Goal: Use online tool/utility: Utilize a website feature to perform a specific function

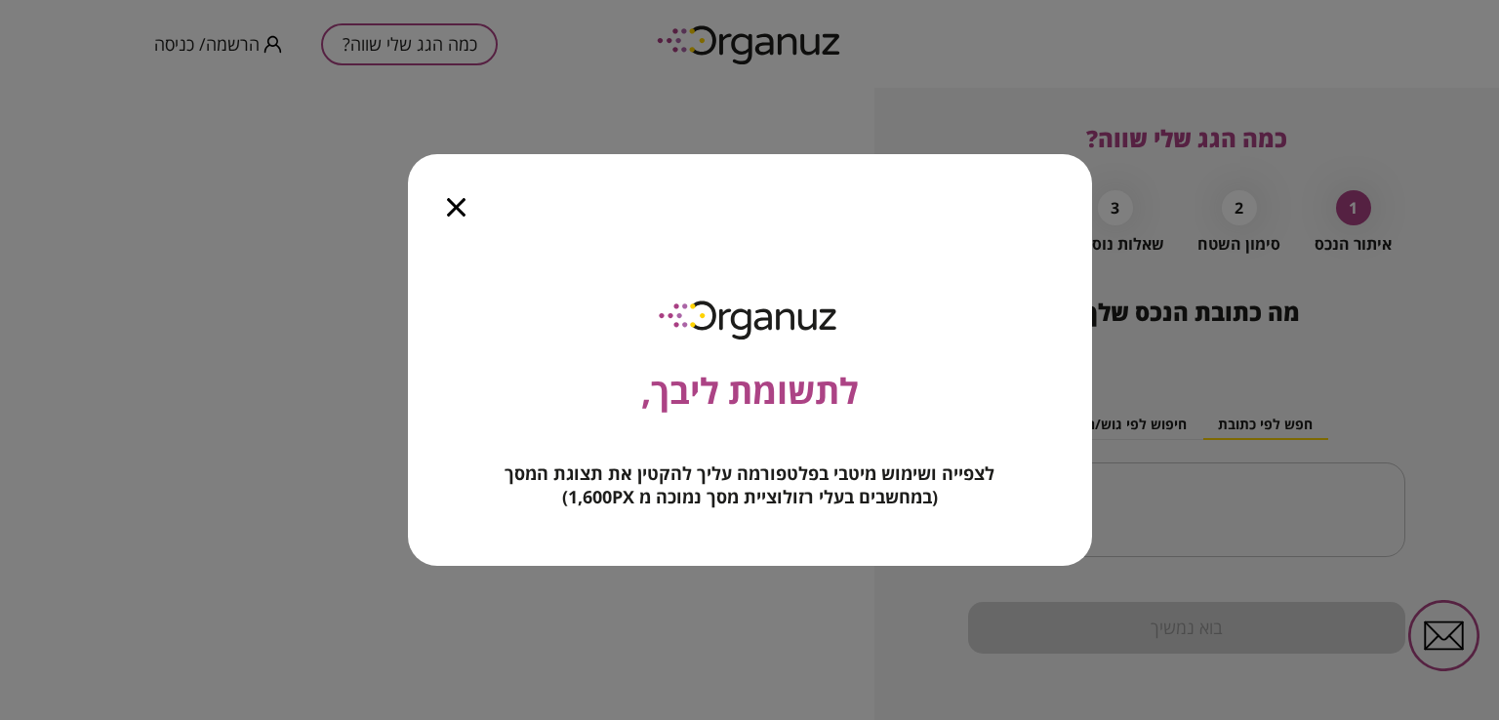
click at [457, 208] on icon "button" at bounding box center [456, 207] width 19 height 19
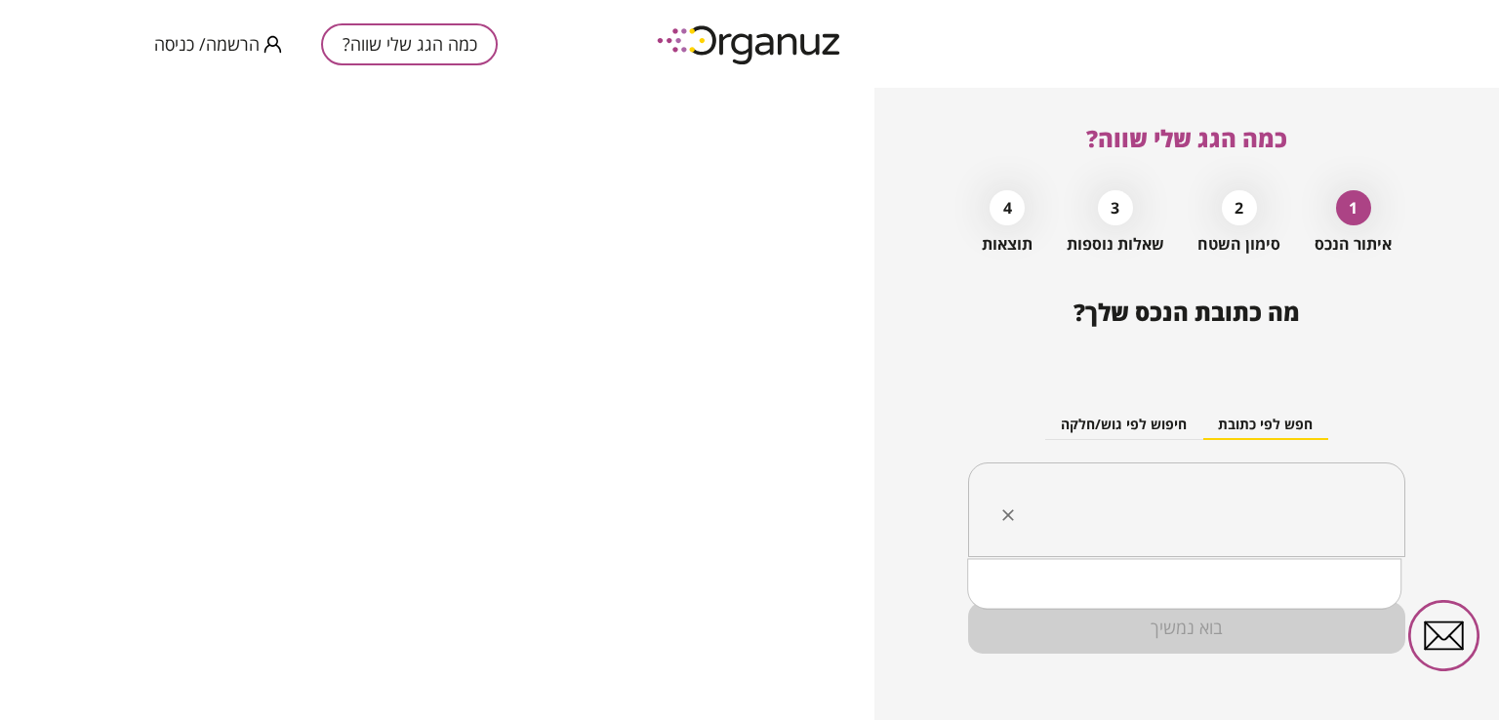
click at [1234, 502] on input "text" at bounding box center [1194, 510] width 376 height 49
type input "*"
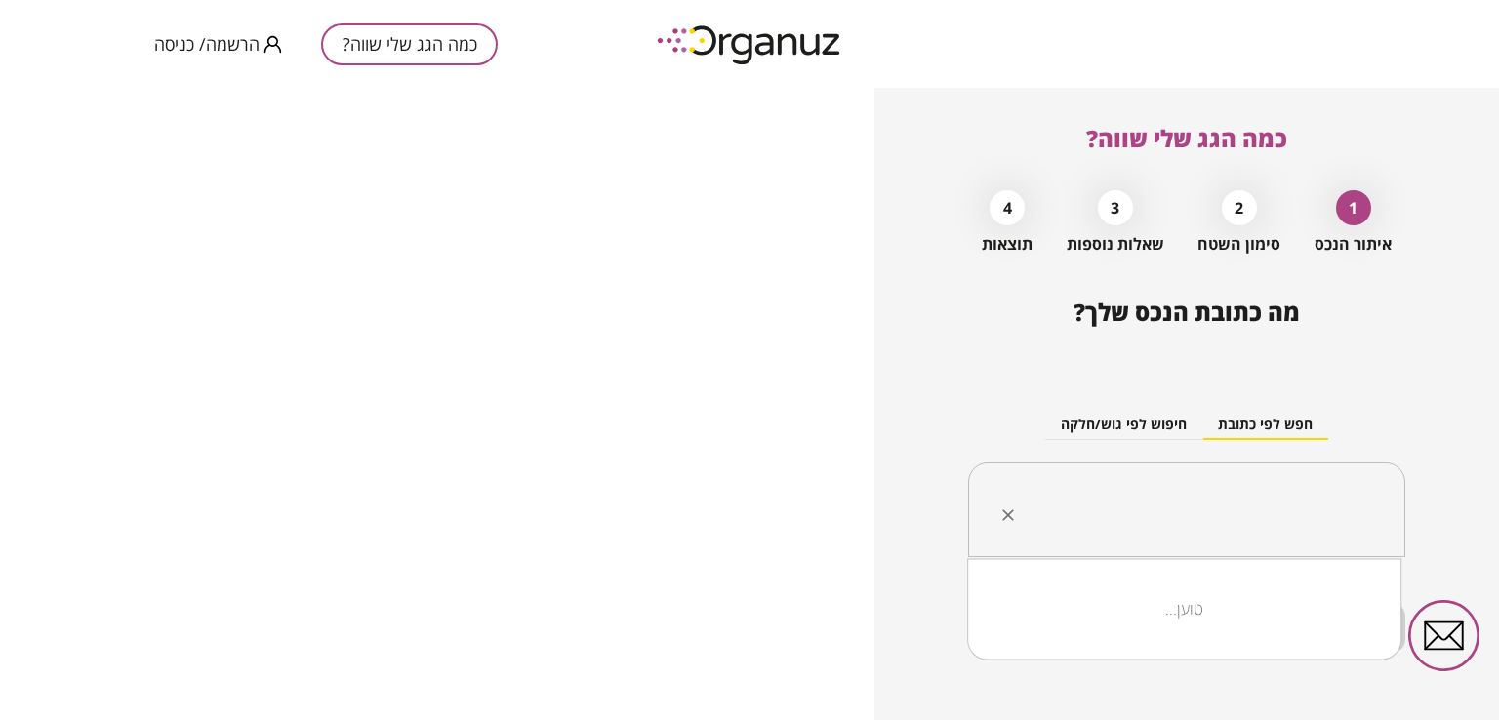
type input "*"
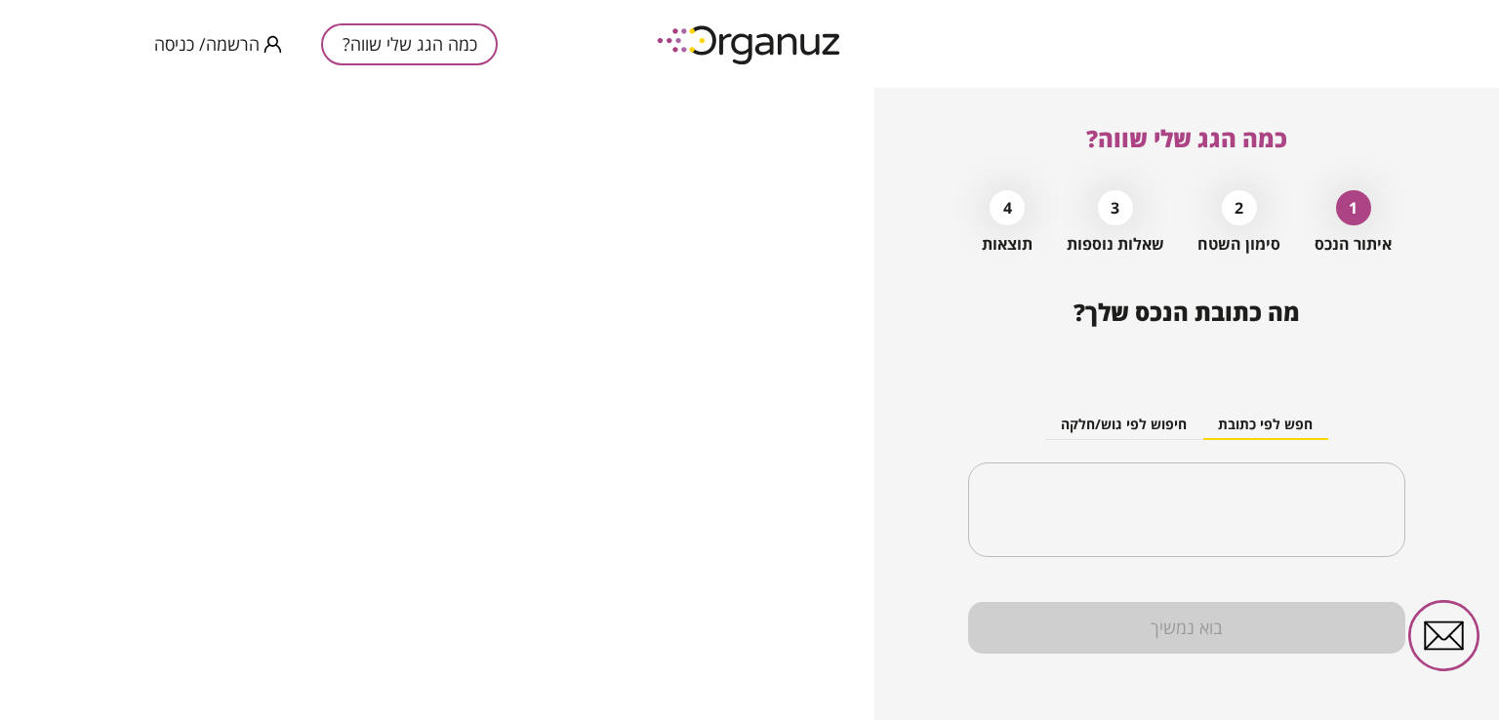
scroll to position [9, 0]
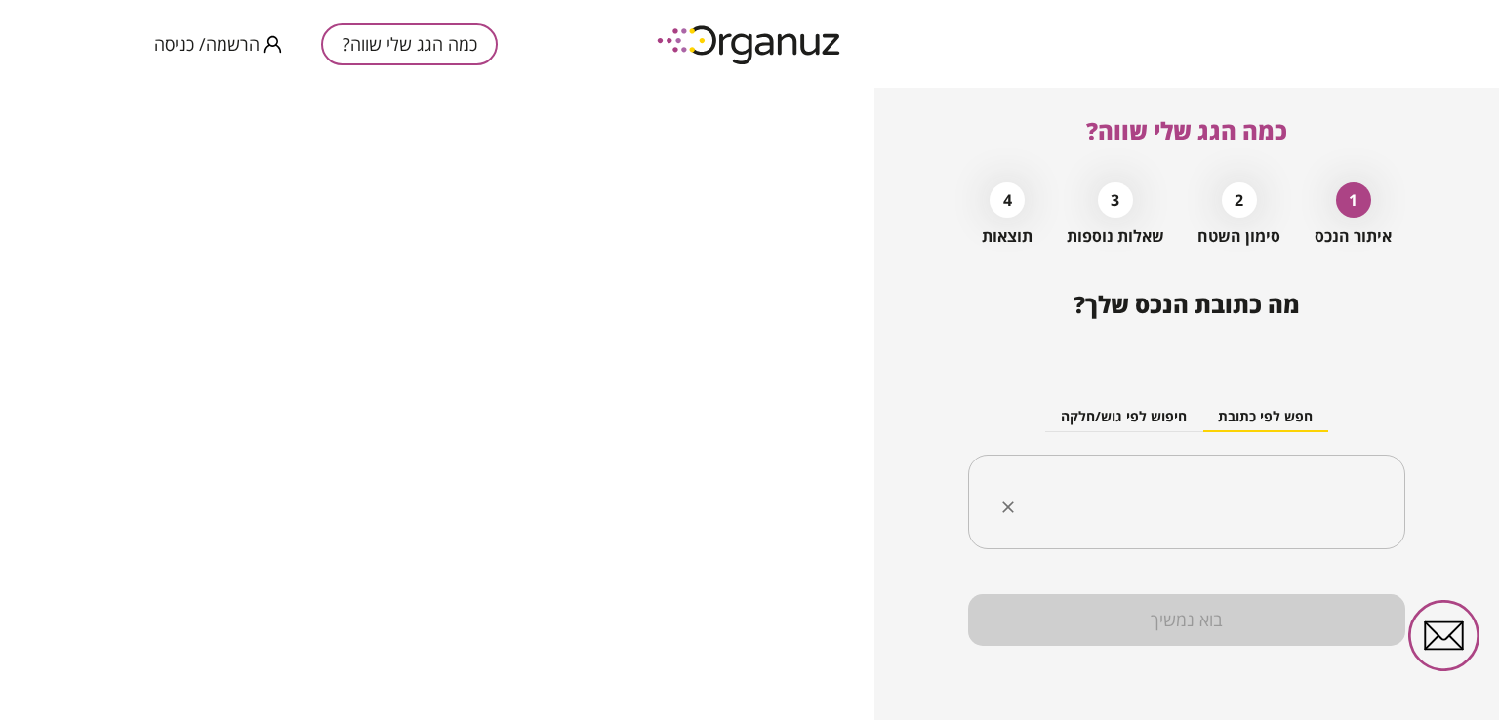
click at [1144, 475] on div "​" at bounding box center [1186, 503] width 437 height 96
type input "*"
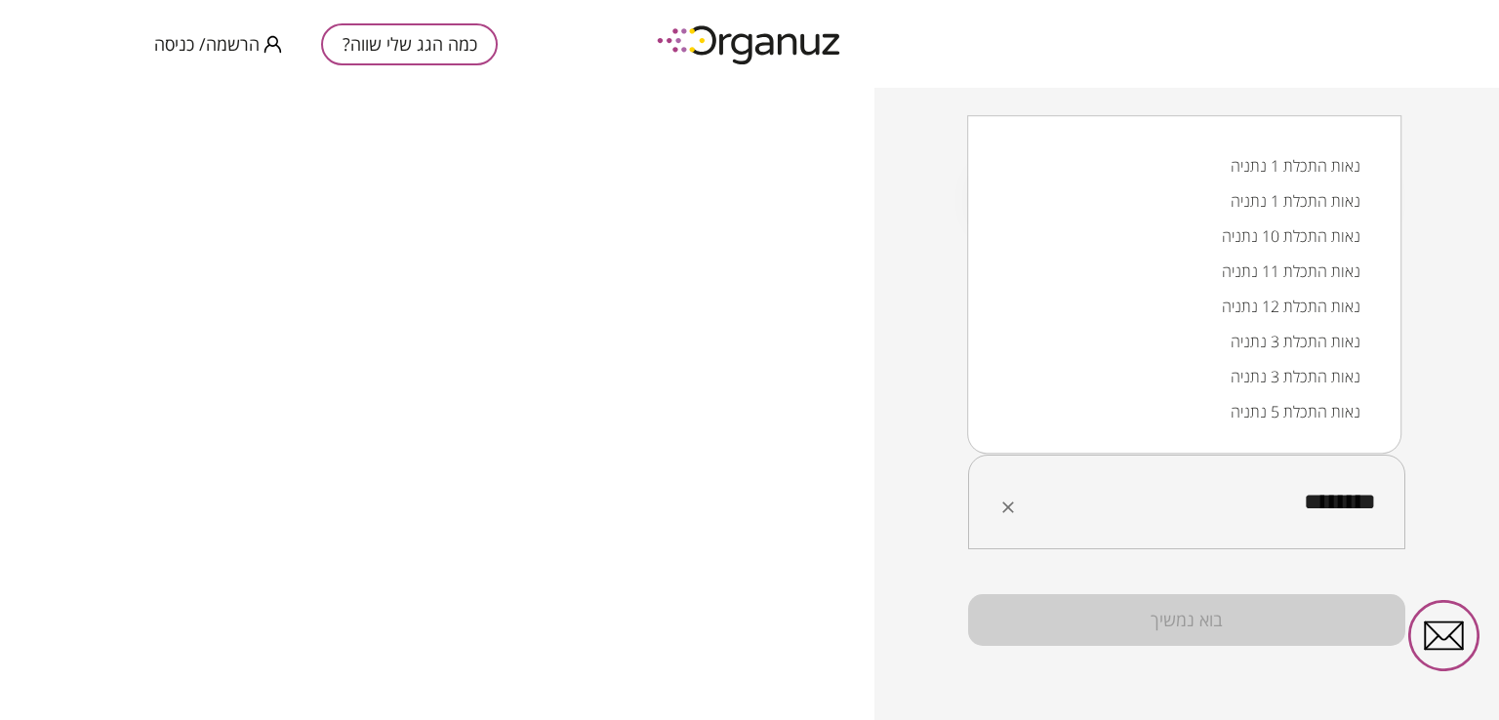
click at [1177, 415] on li "נאות התכלת 5 נתניה" at bounding box center [1185, 411] width 384 height 35
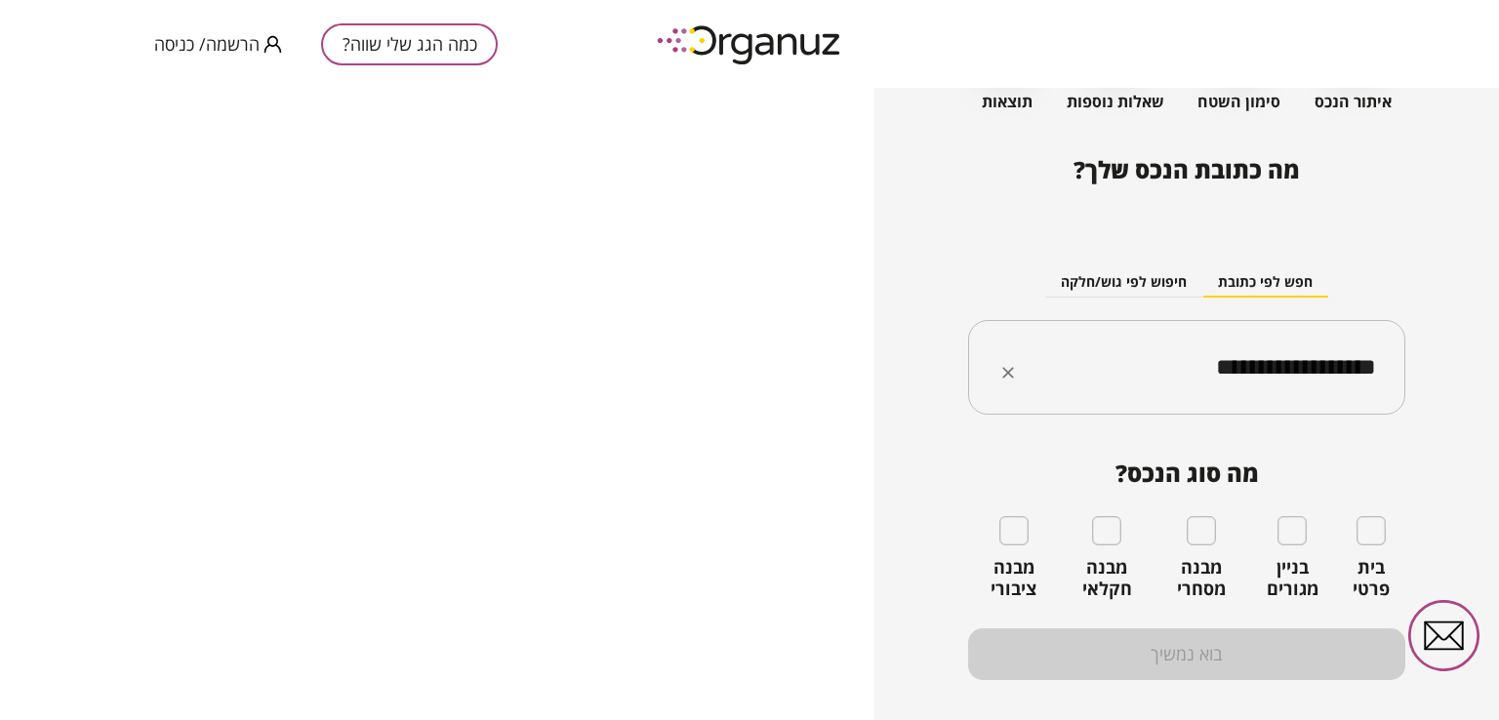
scroll to position [178, 0]
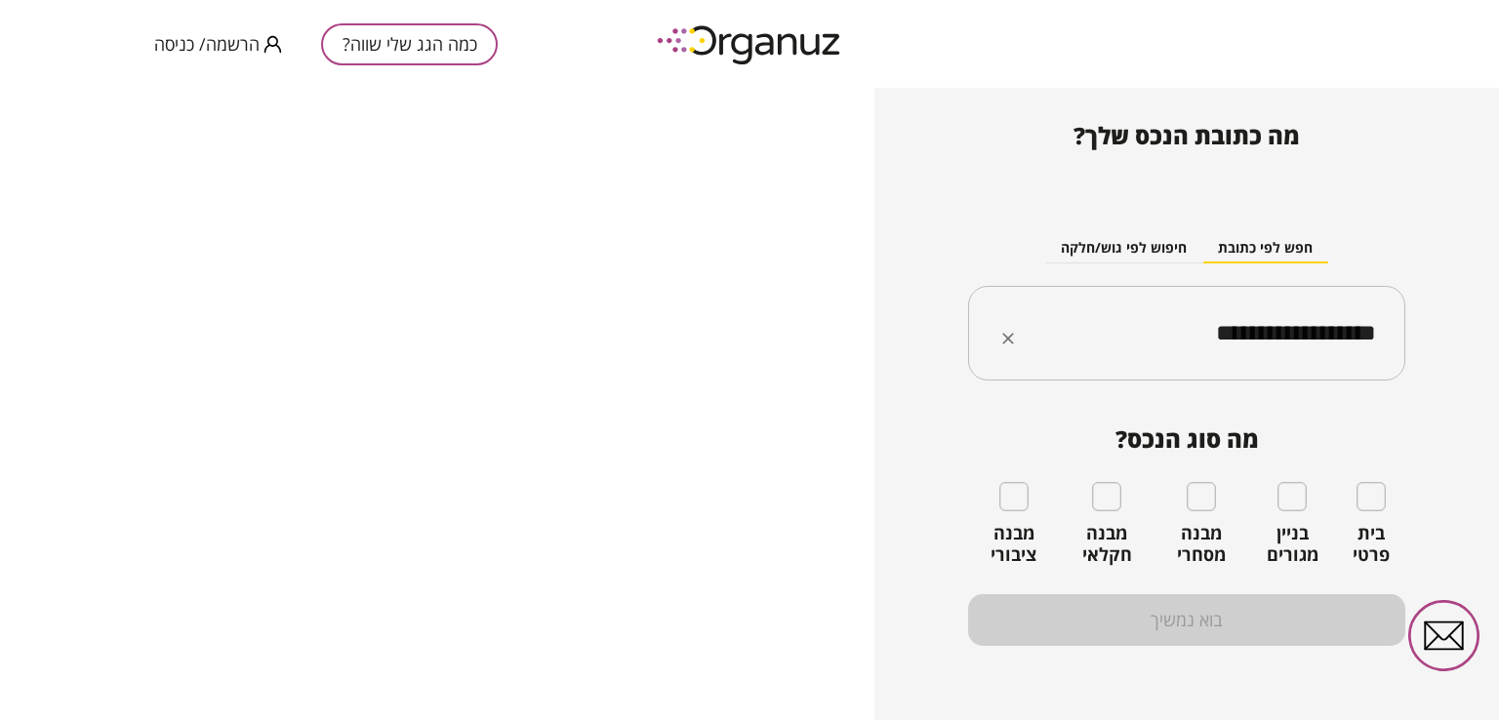
type input "**********"
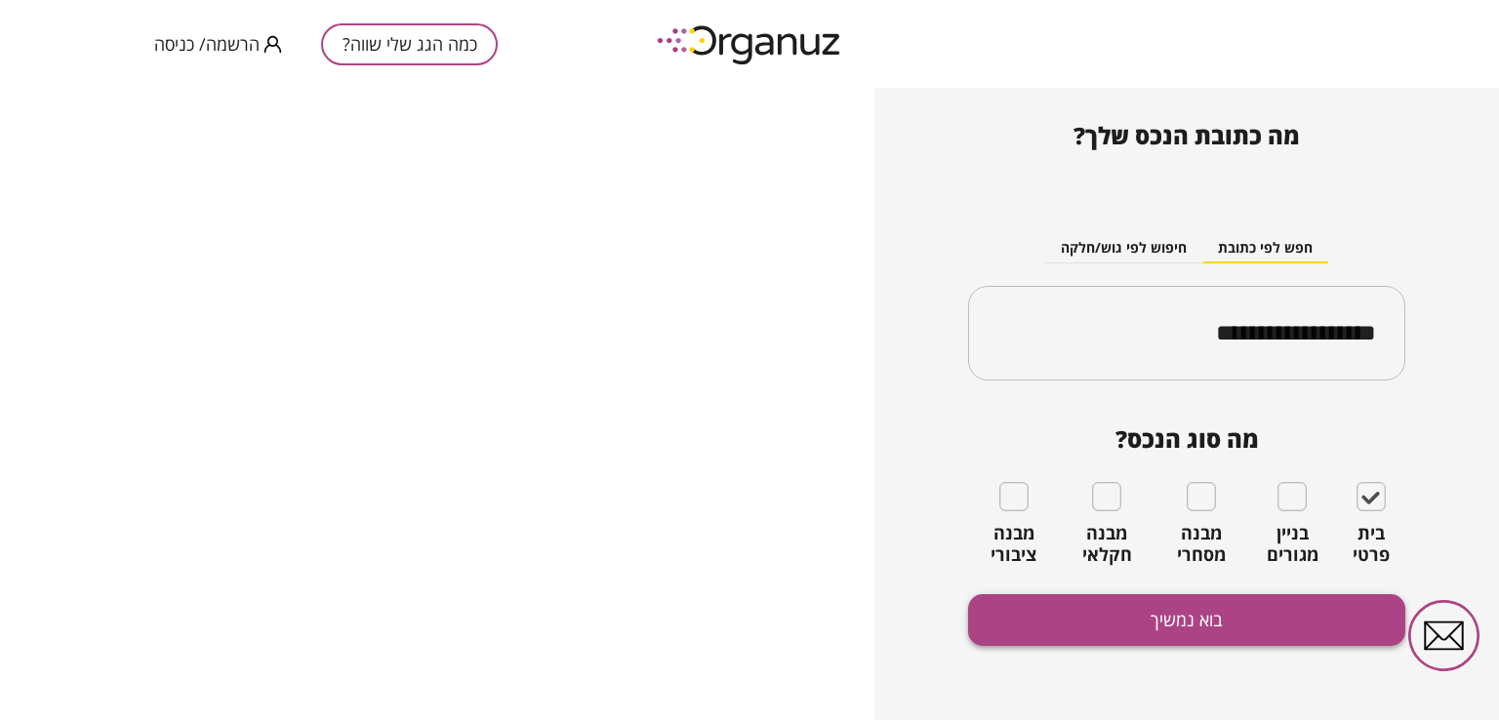
click at [1207, 624] on button "בוא נמשיך" at bounding box center [1186, 620] width 437 height 52
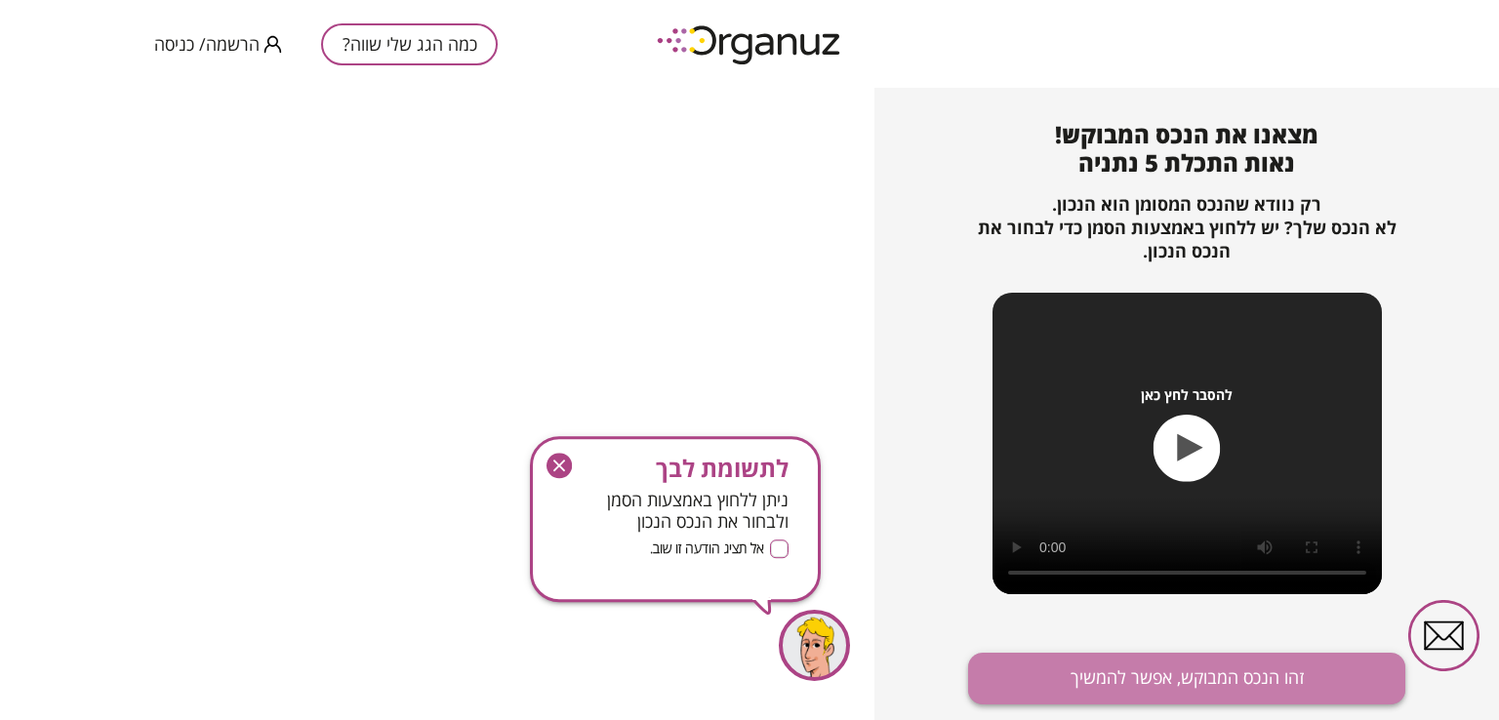
click at [1199, 678] on button "זהו הנכס המבוקש, אפשר להמשיך" at bounding box center [1186, 679] width 437 height 52
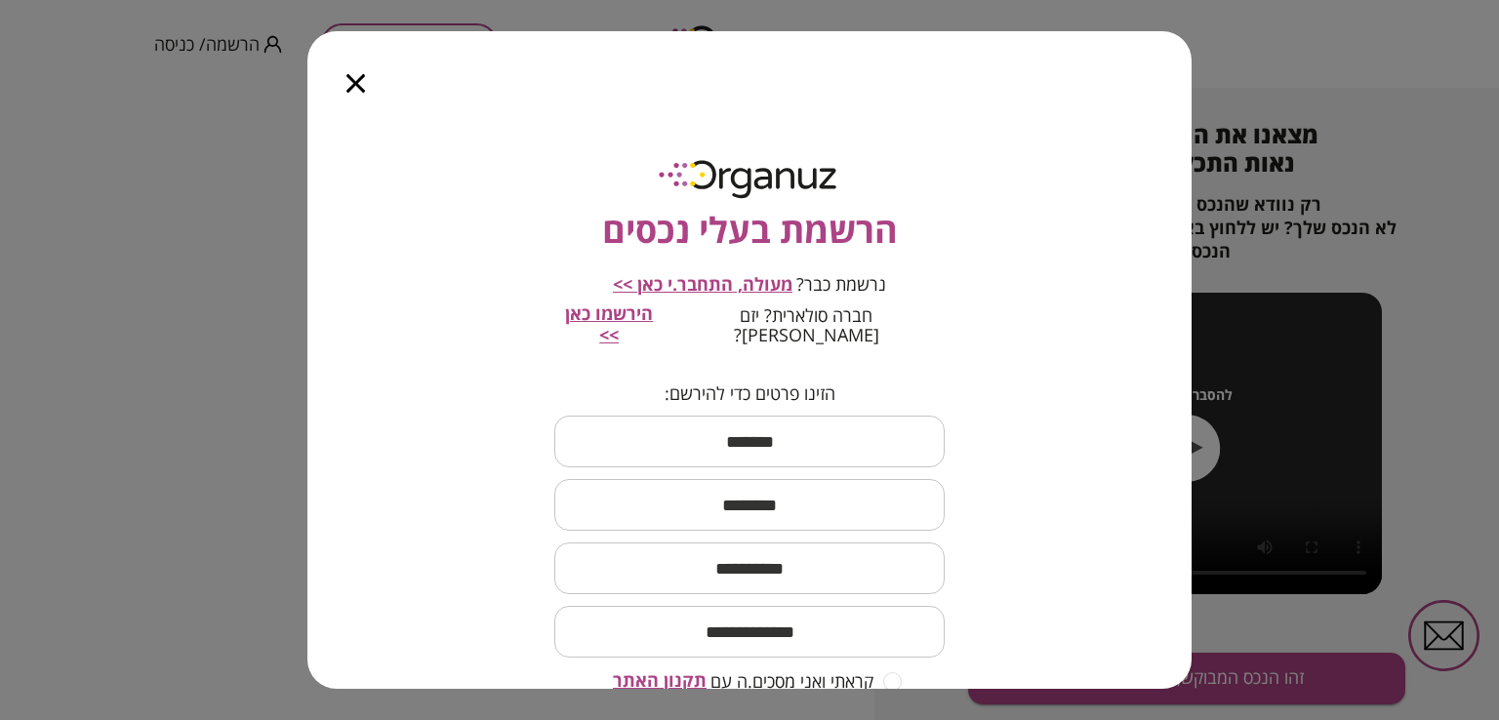
click at [768, 445] on input "text" at bounding box center [749, 442] width 390 height 58
click at [356, 83] on icon "button" at bounding box center [356, 83] width 19 height 19
